Goal: Task Accomplishment & Management: Manage account settings

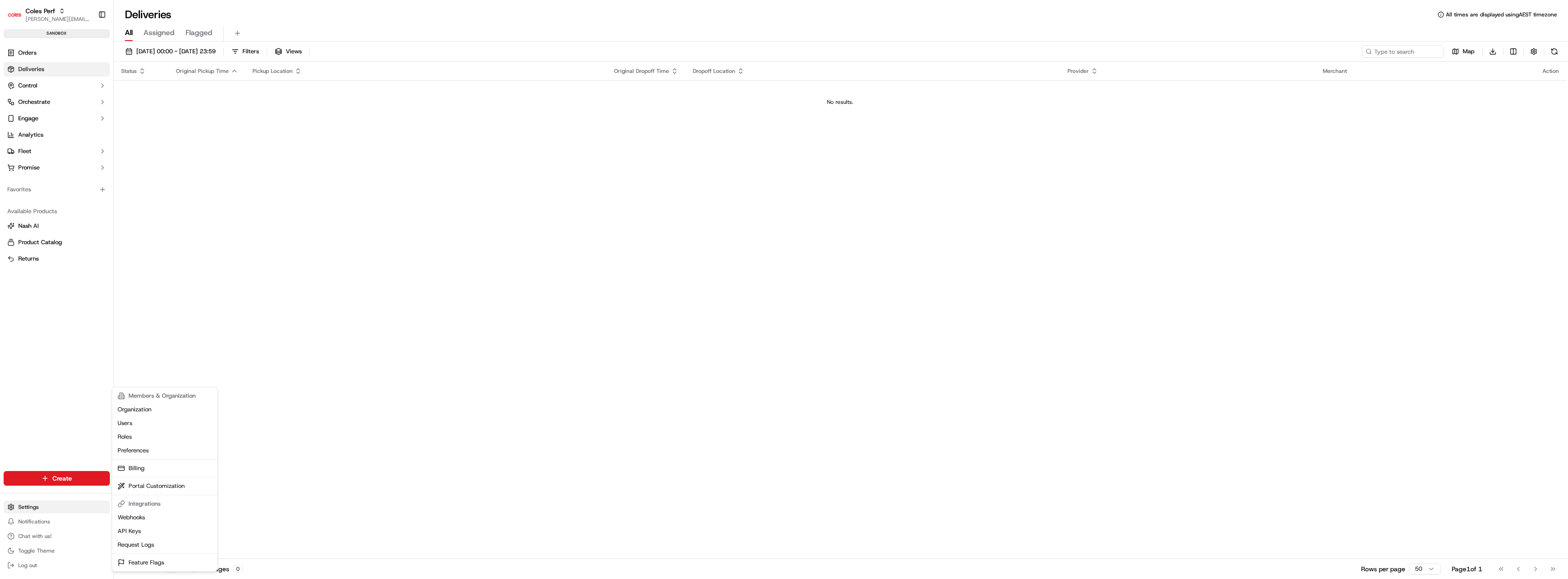
click at [36, 510] on html "Coles Perf [PERSON_NAME][EMAIL_ADDRESS][DOMAIN_NAME] Toggle Sidebar sandbox Ord…" at bounding box center [784, 290] width 1568 height 579
click at [157, 515] on link "Webhooks" at bounding box center [164, 517] width 102 height 13
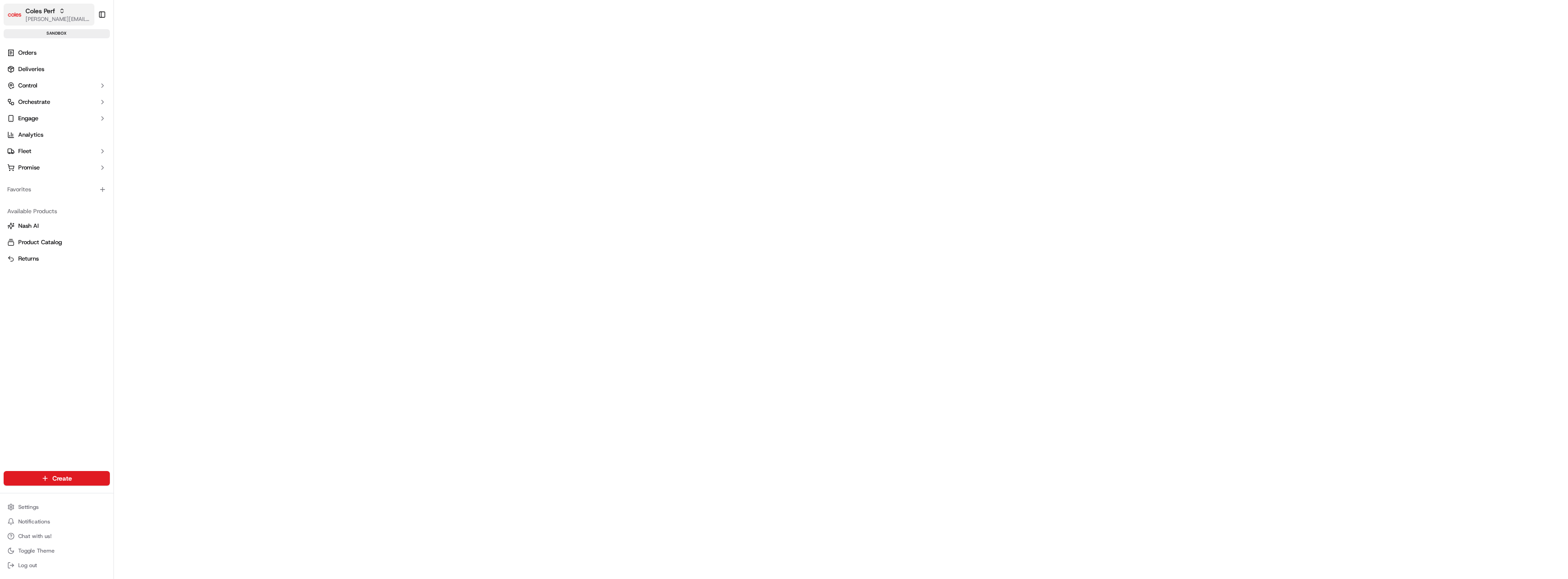
click at [32, 15] on span "Coles Perf" at bounding box center [40, 10] width 30 height 9
click at [43, 339] on div "Orders Deliveries Control Orchestrate Engage Analytics Fleet Promise Favorites …" at bounding box center [57, 253] width 113 height 422
click at [49, 510] on html "Coles Perf hiren.nagani@coles.com.au Toggle Sidebar sandbox Orders Deliveries C…" at bounding box center [784, 290] width 1568 height 579
click at [131, 544] on link "Request Logs" at bounding box center [164, 544] width 102 height 13
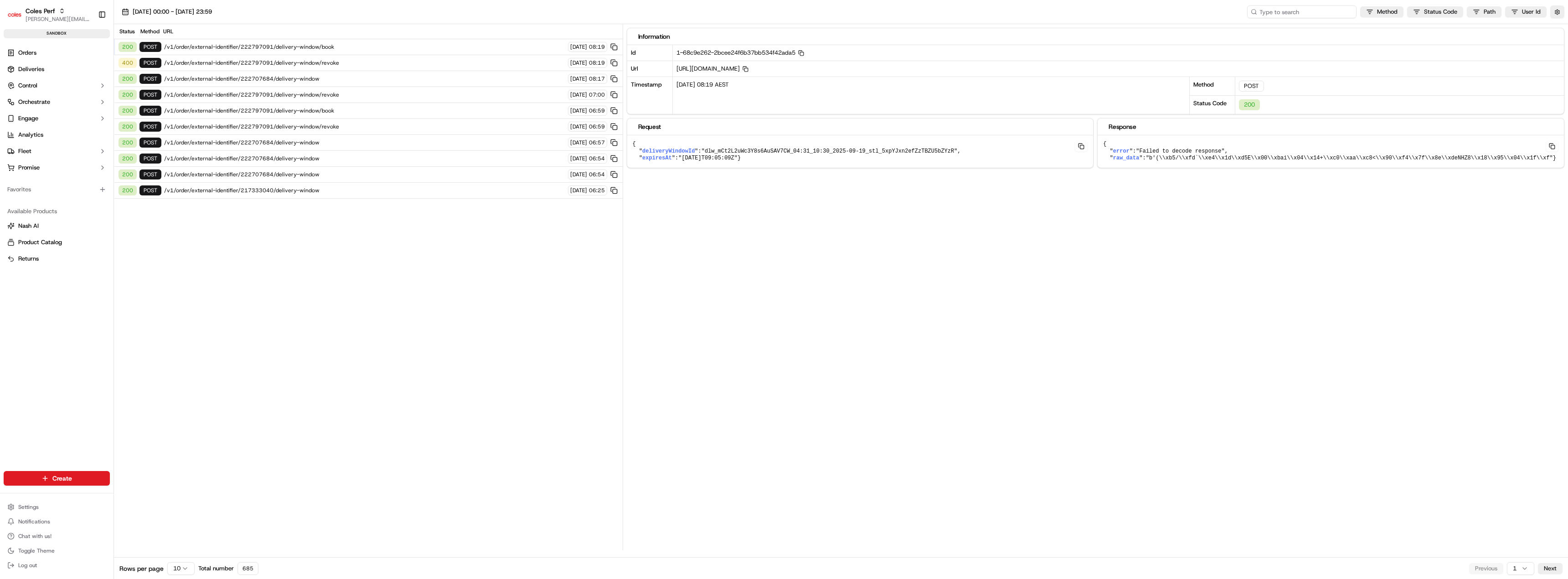
click at [1306, 12] on input at bounding box center [1302, 12] width 110 height 13
click at [57, 15] on div "Coles Perf" at bounding box center [58, 10] width 65 height 9
click at [53, 17] on span "[PERSON_NAME][EMAIL_ADDRESS][DOMAIN_NAME]" at bounding box center [58, 19] width 65 height 7
click at [37, 20] on span "[PERSON_NAME][EMAIL_ADDRESS][DOMAIN_NAME]" at bounding box center [58, 19] width 65 height 7
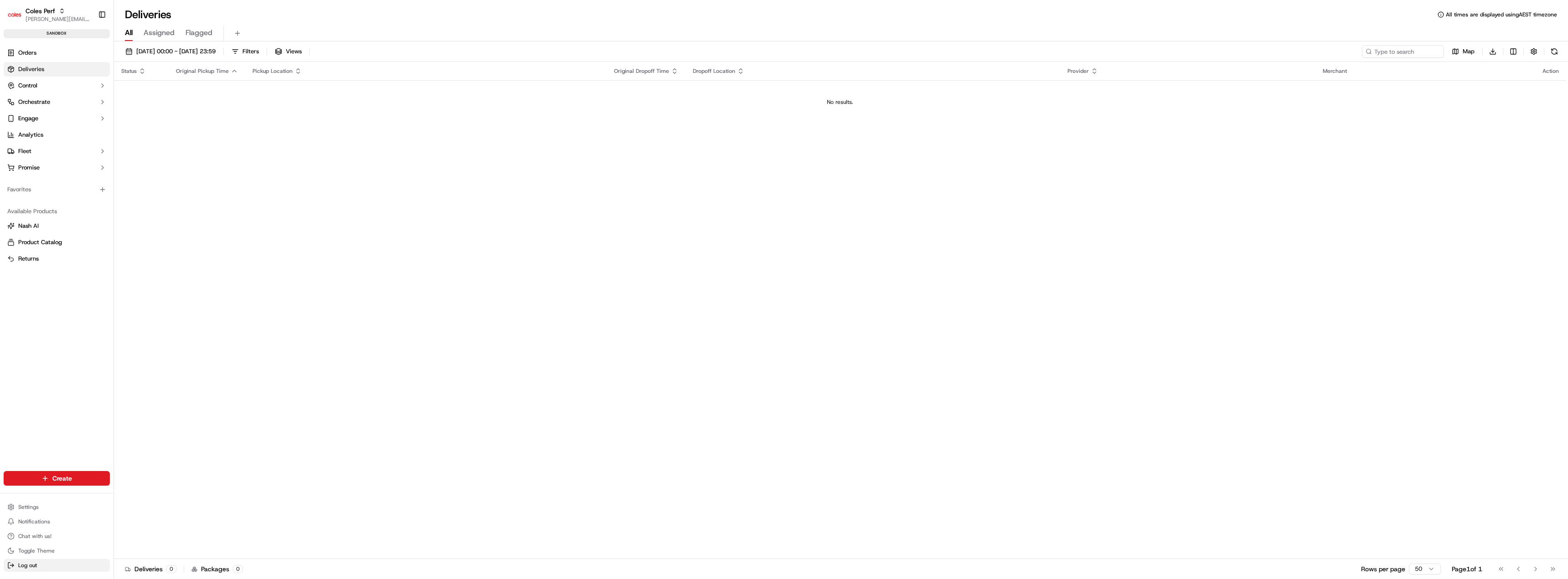
click at [38, 565] on button "Log out" at bounding box center [57, 565] width 106 height 13
